Goal: Task Accomplishment & Management: Use online tool/utility

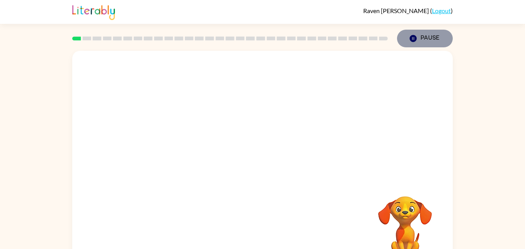
click at [416, 38] on icon "button" at bounding box center [412, 38] width 7 height 7
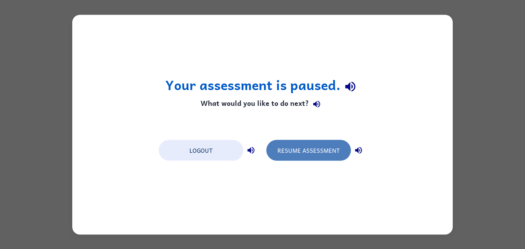
click at [282, 143] on button "Resume Assessment" at bounding box center [308, 149] width 85 height 21
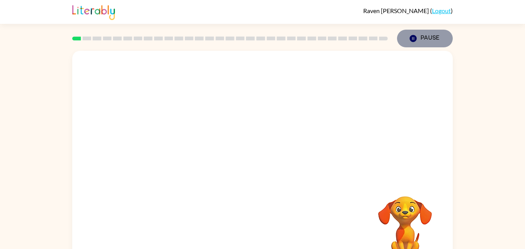
click at [421, 40] on button "Pause Pause" at bounding box center [425, 39] width 56 height 18
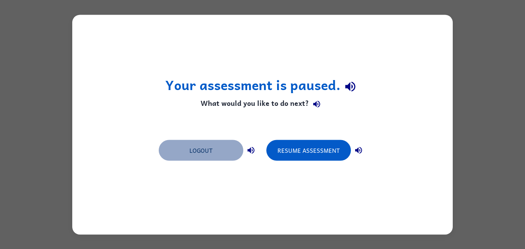
click at [188, 148] on button "Logout" at bounding box center [201, 149] width 85 height 21
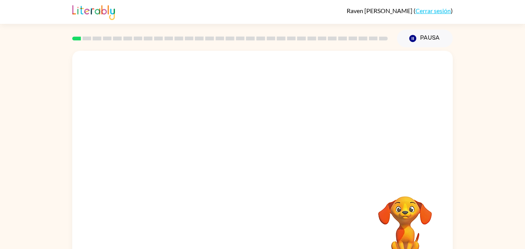
scroll to position [22, 0]
click at [90, 8] on img at bounding box center [93, 11] width 43 height 17
